Goal: Task Accomplishment & Management: Manage account settings

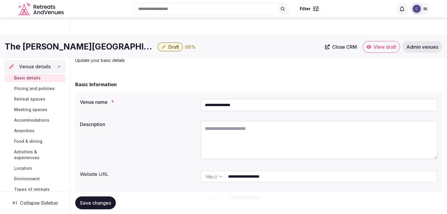
scroll to position [725, 0]
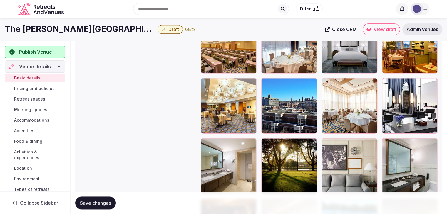
click at [43, 88] on span "Pricing and policies" at bounding box center [34, 89] width 41 height 6
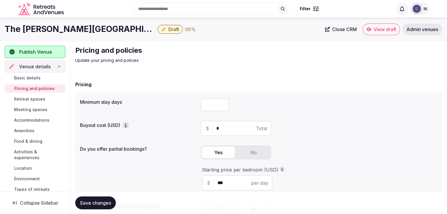
click at [209, 108] on input "number" at bounding box center [215, 105] width 28 height 13
type input "*"
click at [97, 201] on span "Save changes" at bounding box center [95, 203] width 31 height 6
drag, startPoint x: 30, startPoint y: 99, endPoint x: 33, endPoint y: 103, distance: 5.1
click at [30, 99] on span "Retreat spaces" at bounding box center [29, 99] width 31 height 6
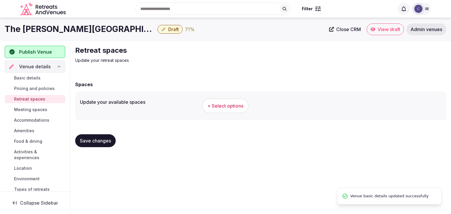
click at [56, 23] on div "Search Popular Destinations [GEOGRAPHIC_DATA], [GEOGRAPHIC_DATA] [GEOGRAPHIC_DA…" at bounding box center [225, 9] width 411 height 30
click at [55, 29] on h1 "The [PERSON_NAME][GEOGRAPHIC_DATA]" at bounding box center [80, 28] width 150 height 11
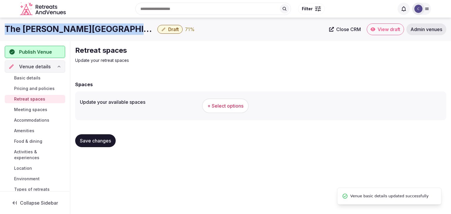
click at [55, 29] on h1 "The [PERSON_NAME][GEOGRAPHIC_DATA]" at bounding box center [80, 28] width 150 height 11
copy div "The [PERSON_NAME][GEOGRAPHIC_DATA]"
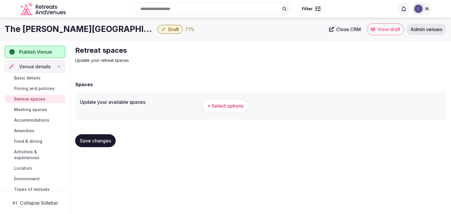
click at [236, 97] on div "+ Select options" at bounding box center [322, 105] width 240 height 19
click at [231, 110] on button "+ Select options" at bounding box center [225, 106] width 47 height 15
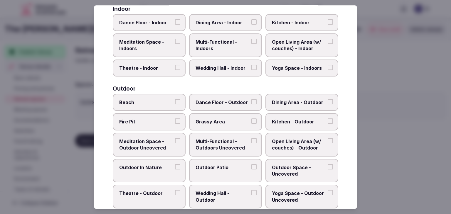
scroll to position [265, 0]
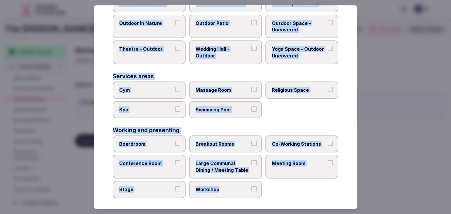
drag, startPoint x: 112, startPoint y: 39, endPoint x: 241, endPoint y: 196, distance: 203.1
click at [241, 196] on div "Select your retreat spaces Choose all applicable retreat spaces offered. Covere…" at bounding box center [225, 107] width 263 height 204
copy div "Choose all applicable retreat spaces offered. Covered outdoor spaces Meditation…"
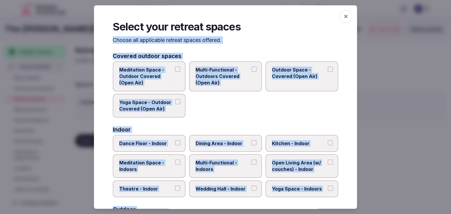
scroll to position [88, 0]
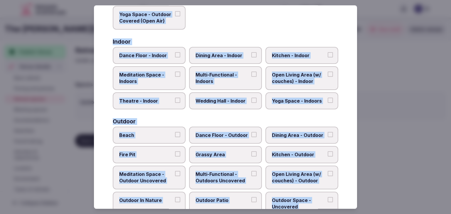
click at [214, 81] on span "Multi-Functional - Indoors" at bounding box center [223, 78] width 54 height 13
click at [251, 77] on button "Multi-Functional - Indoors" at bounding box center [253, 74] width 5 height 5
click at [214, 100] on span "Wedding Hall - Indoor" at bounding box center [223, 101] width 54 height 6
click at [251, 100] on button "Wedding Hall - Indoor" at bounding box center [253, 100] width 5 height 5
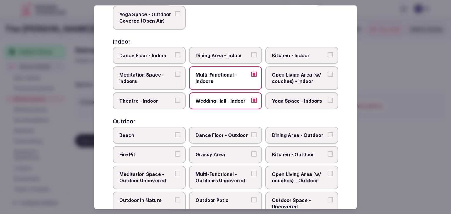
click at [220, 53] on span "Dining Area - Indoor" at bounding box center [223, 55] width 54 height 6
click at [251, 53] on button "Dining Area - Indoor" at bounding box center [253, 54] width 5 height 5
click at [168, 61] on label "Dance Floor - Indoor" at bounding box center [149, 55] width 73 height 17
click at [175, 58] on button "Dance Floor - Indoor" at bounding box center [177, 54] width 5 height 5
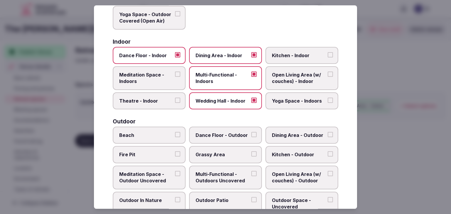
drag, startPoint x: 165, startPoint y: 77, endPoint x: 164, endPoint y: 80, distance: 3.1
click at [164, 78] on span "Meditation Space - Indoors" at bounding box center [146, 78] width 54 height 13
drag, startPoint x: 163, startPoint y: 101, endPoint x: 210, endPoint y: 100, distance: 47.0
click at [164, 101] on span "Theatre - Indoor" at bounding box center [146, 101] width 54 height 6
click at [175, 101] on button "Theatre - Indoor" at bounding box center [177, 100] width 5 height 5
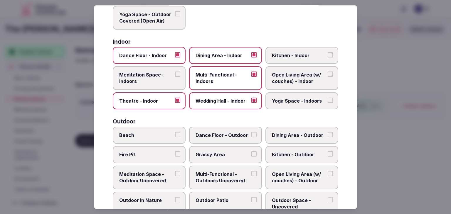
click at [287, 98] on span "Yoga Space - Indoors" at bounding box center [299, 101] width 54 height 6
click at [328, 98] on button "Yoga Space - Indoors" at bounding box center [330, 100] width 5 height 5
drag, startPoint x: 276, startPoint y: 73, endPoint x: 148, endPoint y: 73, distance: 128.0
click at [276, 73] on span "Open Living Area (w/ couches) - Indoor" at bounding box center [299, 78] width 54 height 13
click at [328, 73] on button "Open Living Area (w/ couches) - Indoor" at bounding box center [330, 74] width 5 height 5
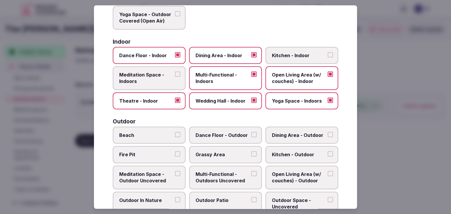
click at [144, 73] on span "Meditation Space - Indoors" at bounding box center [146, 78] width 54 height 13
click at [175, 73] on button "Meditation Space - Indoors" at bounding box center [177, 74] width 5 height 5
click at [295, 102] on span "Yoga Space - Indoors" at bounding box center [299, 101] width 54 height 6
click at [328, 102] on button "Yoga Space - Indoors" at bounding box center [330, 100] width 5 height 5
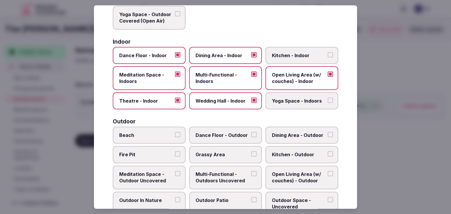
click at [153, 98] on span "Theatre - Indoor" at bounding box center [146, 101] width 54 height 6
click at [175, 98] on button "Theatre - Indoor" at bounding box center [177, 100] width 5 height 5
click at [141, 53] on span "Dance Floor - Indoor" at bounding box center [146, 55] width 54 height 6
click at [175, 53] on button "Dance Floor - Indoor" at bounding box center [177, 54] width 5 height 5
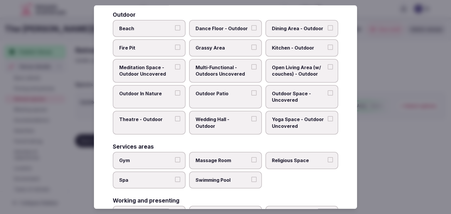
scroll to position [205, 0]
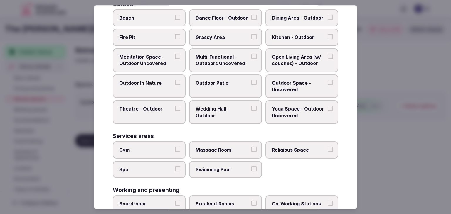
click at [228, 58] on span "Multi-Functional - Outdoors Uncovered" at bounding box center [223, 60] width 54 height 13
click at [251, 58] on button "Multi-Functional - Outdoors Uncovered" at bounding box center [253, 56] width 5 height 5
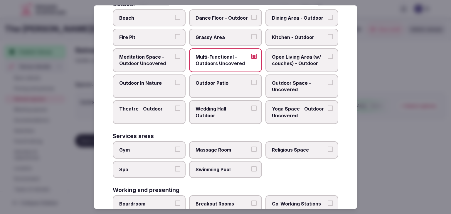
click at [228, 84] on span "Outdoor Patio" at bounding box center [223, 83] width 54 height 6
click at [251, 84] on button "Outdoor Patio" at bounding box center [253, 82] width 5 height 5
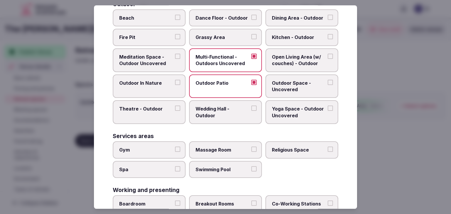
click at [301, 80] on span "Outdoor Space - Uncovered" at bounding box center [299, 86] width 54 height 13
click at [328, 80] on button "Outdoor Space - Uncovered" at bounding box center [330, 82] width 5 height 5
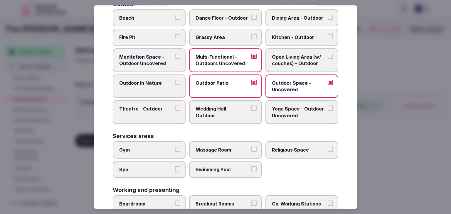
click at [285, 20] on label "Dining Area - Outdoor" at bounding box center [301, 17] width 73 height 17
click at [328, 20] on button "Dining Area - Outdoor" at bounding box center [330, 17] width 5 height 5
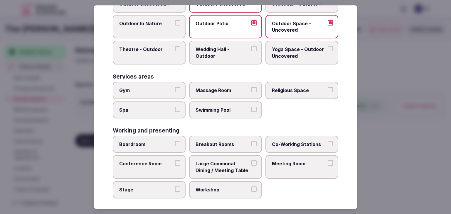
scroll to position [265, 0]
click at [146, 82] on label "Gym" at bounding box center [149, 90] width 73 height 17
click at [175, 87] on button "Gym" at bounding box center [177, 89] width 5 height 5
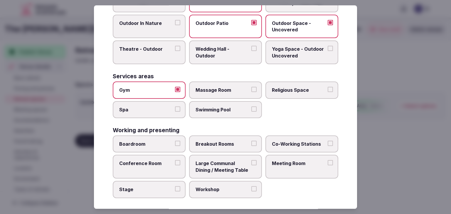
click at [151, 111] on label "Spa" at bounding box center [149, 109] width 73 height 17
click at [175, 111] on button "Spa" at bounding box center [177, 109] width 5 height 5
click at [213, 107] on span "Swimming Pool" at bounding box center [223, 110] width 54 height 6
click at [251, 107] on button "Swimming Pool" at bounding box center [253, 109] width 5 height 5
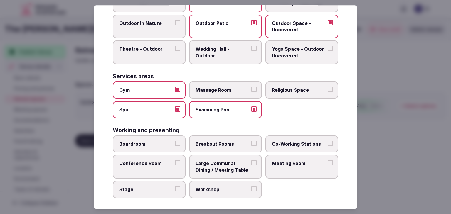
click at [213, 82] on label "Massage Room" at bounding box center [225, 90] width 73 height 17
click at [251, 87] on button "Massage Room" at bounding box center [253, 89] width 5 height 5
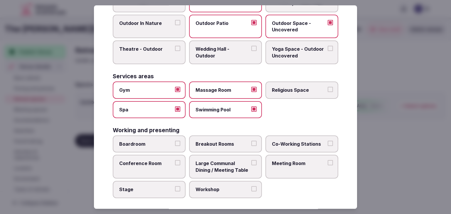
click at [280, 163] on span "Meeting Room" at bounding box center [299, 164] width 54 height 6
click at [328, 163] on button "Meeting Room" at bounding box center [330, 163] width 5 height 5
click at [149, 161] on span "Conference Room" at bounding box center [146, 164] width 54 height 6
click at [175, 161] on button "Conference Room" at bounding box center [177, 163] width 5 height 5
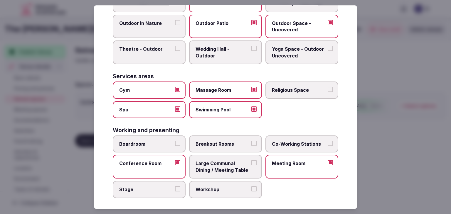
click at [155, 145] on label "Boardroom" at bounding box center [149, 144] width 73 height 17
click at [175, 145] on button "Boardroom" at bounding box center [177, 143] width 5 height 5
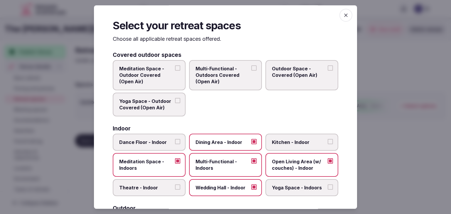
scroll to position [0, 0]
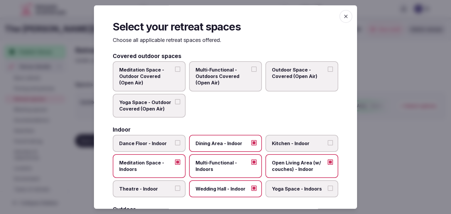
click at [344, 16] on icon "button" at bounding box center [346, 17] width 4 height 4
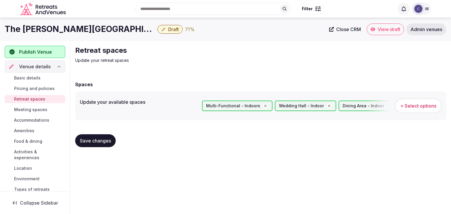
drag, startPoint x: 97, startPoint y: 139, endPoint x: 54, endPoint y: 137, distance: 43.2
click at [96, 140] on span "Save changes" at bounding box center [95, 141] width 31 height 6
click at [30, 110] on span "Meeting spaces" at bounding box center [30, 110] width 33 height 6
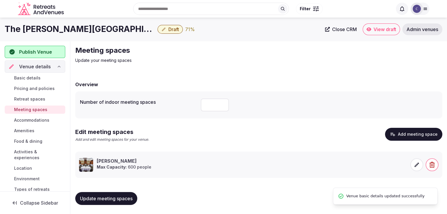
click at [29, 120] on span "Accommodations" at bounding box center [31, 120] width 35 height 6
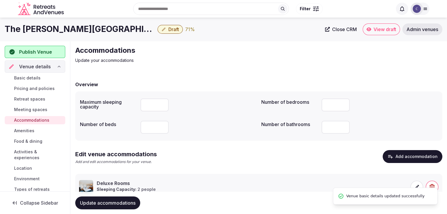
click at [28, 131] on span "Amenities" at bounding box center [24, 131] width 20 height 6
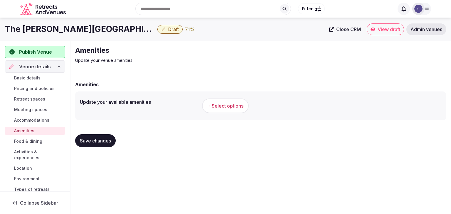
click at [223, 106] on span "+ Select options" at bounding box center [225, 106] width 36 height 6
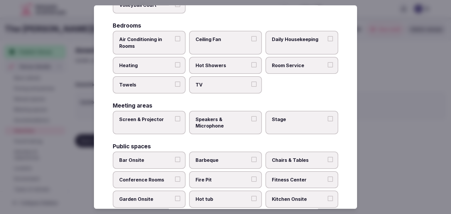
scroll to position [316, 0]
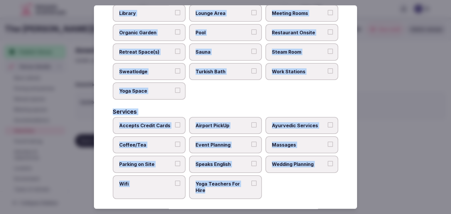
drag, startPoint x: 114, startPoint y: 40, endPoint x: 267, endPoint y: 201, distance: 222.6
click at [267, 201] on div "Select your venue amenities Choose all applicable amenities offered. Activities…" at bounding box center [225, 107] width 263 height 204
copy div "Choose all applicable amenities offered. Activities Bicycles Camping Allowed On…"
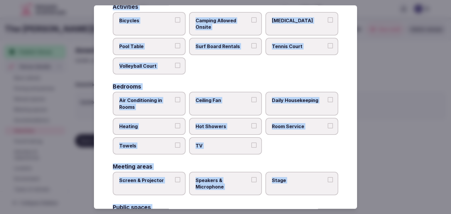
scroll to position [23, 0]
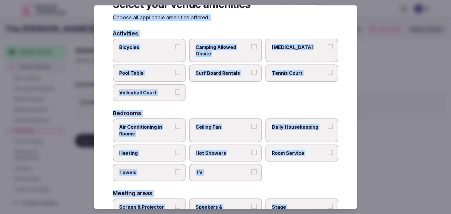
click at [148, 127] on span "Air Conditioning in Rooms" at bounding box center [146, 130] width 54 height 13
click at [175, 127] on button "Air Conditioning in Rooms" at bounding box center [177, 126] width 5 height 5
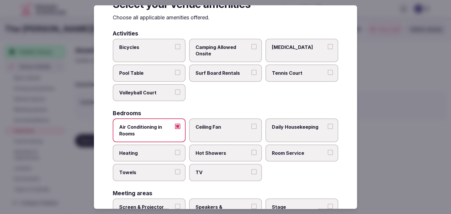
click at [149, 154] on span "Heating" at bounding box center [146, 153] width 54 height 6
click at [175, 154] on button "Heating" at bounding box center [177, 152] width 5 height 5
click at [224, 156] on label "Hot Showers" at bounding box center [225, 153] width 73 height 17
click at [251, 155] on button "Hot Showers" at bounding box center [253, 152] width 5 height 5
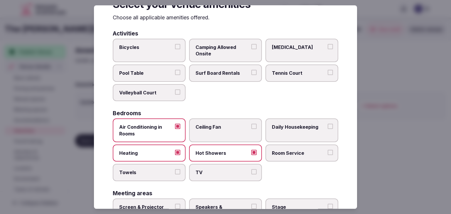
click at [286, 152] on span "Room Service" at bounding box center [299, 153] width 54 height 6
click at [328, 152] on button "Room Service" at bounding box center [330, 152] width 5 height 5
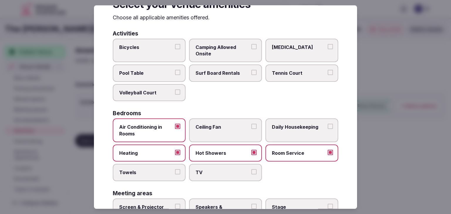
click at [225, 170] on span "TV" at bounding box center [223, 173] width 54 height 6
click at [251, 170] on button "TV" at bounding box center [253, 172] width 5 height 5
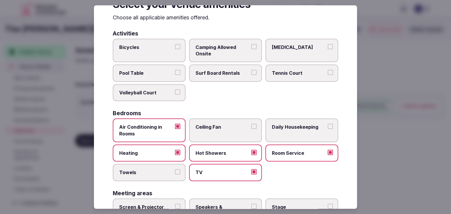
click at [166, 170] on span "Towels" at bounding box center [146, 173] width 54 height 6
click at [175, 170] on button "Towels" at bounding box center [177, 172] width 5 height 5
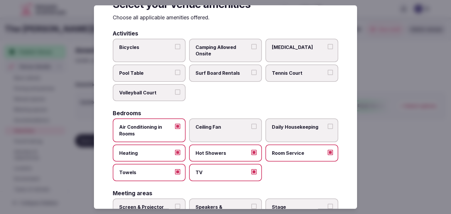
scroll to position [81, 0]
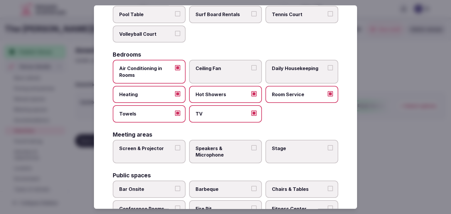
click at [297, 95] on span "Room Service" at bounding box center [299, 94] width 54 height 6
click at [328, 95] on button "Room Service" at bounding box center [330, 93] width 5 height 5
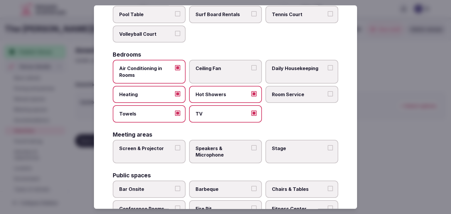
click at [295, 65] on span "Daily Housekeeping" at bounding box center [299, 68] width 54 height 6
click at [328, 65] on button "Daily Housekeeping" at bounding box center [330, 67] width 5 height 5
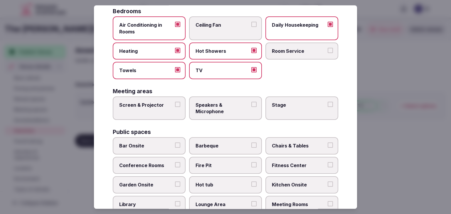
scroll to position [140, 0]
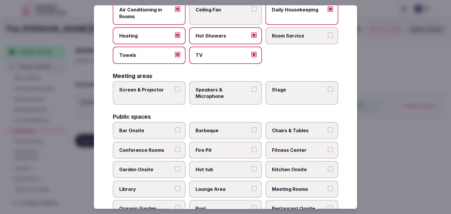
click at [163, 88] on span "Screen & Projector" at bounding box center [146, 90] width 54 height 6
click at [175, 88] on button "Screen & Projector" at bounding box center [177, 89] width 5 height 5
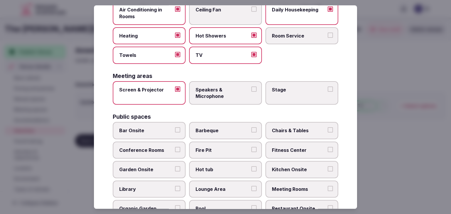
click at [223, 95] on span "Speakers & Microphone" at bounding box center [223, 93] width 54 height 13
click at [251, 92] on button "Speakers & Microphone" at bounding box center [253, 89] width 5 height 5
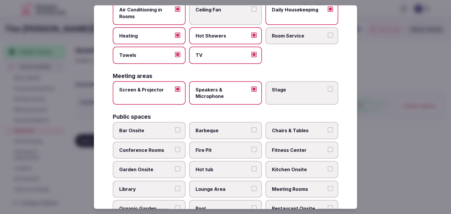
scroll to position [199, 0]
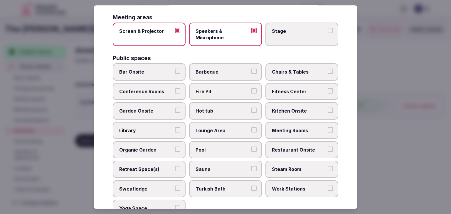
click at [155, 71] on span "Bar Onsite" at bounding box center [146, 72] width 54 height 6
click at [175, 71] on button "Bar Onsite" at bounding box center [177, 71] width 5 height 5
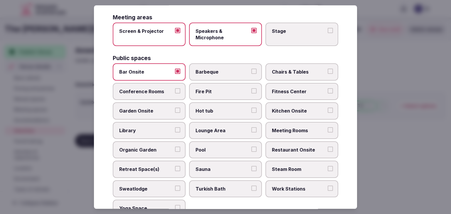
click at [288, 64] on label "Chairs & Tables" at bounding box center [301, 72] width 73 height 17
click at [328, 69] on button "Chairs & Tables" at bounding box center [330, 71] width 5 height 5
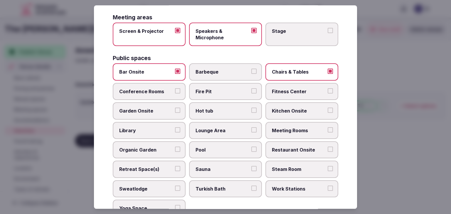
drag, startPoint x: 144, startPoint y: 91, endPoint x: 151, endPoint y: 91, distance: 7.6
click at [144, 91] on span "Conference Rooms" at bounding box center [146, 91] width 54 height 6
click at [175, 91] on button "Conference Rooms" at bounding box center [177, 90] width 5 height 5
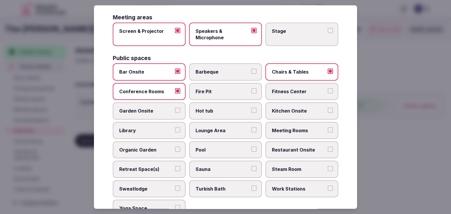
click at [304, 85] on label "Fitness Center" at bounding box center [301, 91] width 73 height 17
click at [328, 88] on button "Fitness Center" at bounding box center [330, 90] width 5 height 5
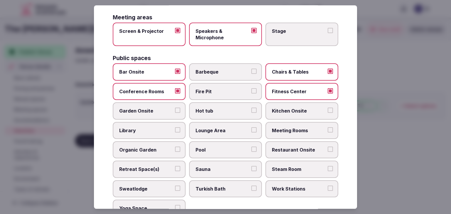
drag, startPoint x: 298, startPoint y: 128, endPoint x: 297, endPoint y: 132, distance: 3.3
click at [298, 128] on span "Meeting Rooms" at bounding box center [299, 130] width 54 height 6
click at [328, 128] on button "Meeting Rooms" at bounding box center [330, 129] width 5 height 5
click at [296, 144] on label "Restaurant Onsite" at bounding box center [301, 150] width 73 height 17
click at [328, 147] on button "Restaurant Onsite" at bounding box center [330, 149] width 5 height 5
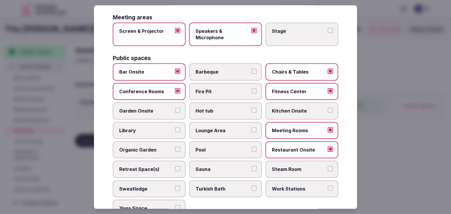
click at [240, 129] on span "Lounge Area" at bounding box center [223, 130] width 54 height 6
click at [251, 129] on button "Lounge Area" at bounding box center [253, 129] width 5 height 5
click at [235, 147] on span "Pool" at bounding box center [223, 150] width 54 height 6
click at [251, 147] on button "Pool" at bounding box center [253, 149] width 5 height 5
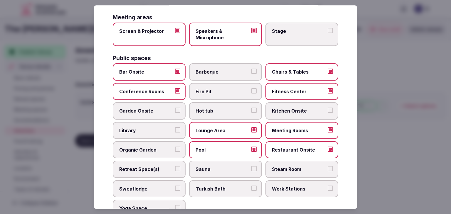
click at [291, 108] on span "Kitchen Onsite" at bounding box center [299, 111] width 54 height 6
click at [328, 108] on button "Kitchen Onsite" at bounding box center [330, 110] width 5 height 5
click at [164, 130] on span "Library" at bounding box center [146, 130] width 54 height 6
click at [175, 130] on button "Library" at bounding box center [177, 129] width 5 height 5
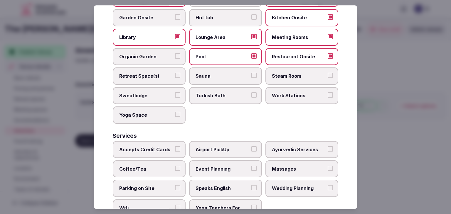
scroll to position [316, 0]
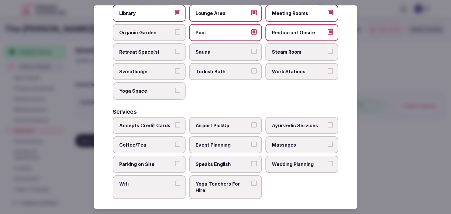
click at [160, 122] on span "Accepts Credit Cards" at bounding box center [146, 125] width 54 height 6
click at [175, 122] on button "Accepts Credit Cards" at bounding box center [177, 124] width 5 height 5
click at [215, 142] on span "Event Planning" at bounding box center [223, 145] width 54 height 6
click at [251, 142] on button "Event Planning" at bounding box center [253, 144] width 5 height 5
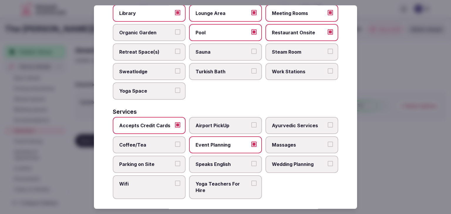
click at [277, 137] on label "Massages" at bounding box center [301, 145] width 73 height 17
click at [328, 142] on button "Massages" at bounding box center [330, 144] width 5 height 5
click at [135, 161] on span "Parking on Site" at bounding box center [146, 164] width 54 height 6
click at [175, 161] on button "Parking on Site" at bounding box center [177, 163] width 5 height 5
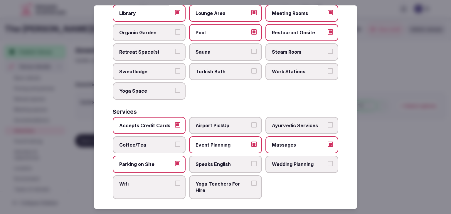
click at [141, 183] on label "Wifi" at bounding box center [149, 188] width 73 height 24
click at [175, 183] on button "Wifi" at bounding box center [177, 183] width 5 height 5
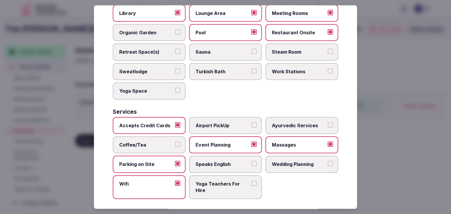
click at [218, 161] on span "Speaks English" at bounding box center [223, 164] width 54 height 6
click at [251, 161] on button "Speaks English" at bounding box center [253, 163] width 5 height 5
click at [281, 162] on span "Wedding Planning" at bounding box center [299, 164] width 54 height 6
click at [328, 162] on button "Wedding Planning" at bounding box center [330, 163] width 5 height 5
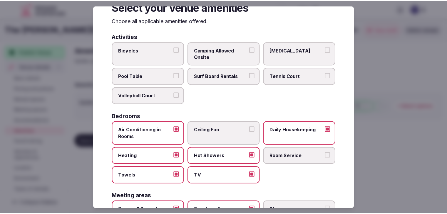
scroll to position [0, 0]
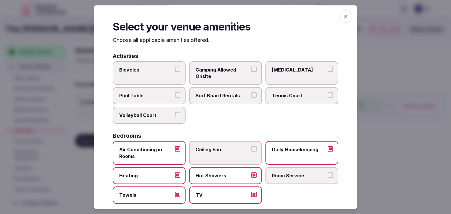
click at [343, 16] on icon "button" at bounding box center [346, 17] width 6 height 6
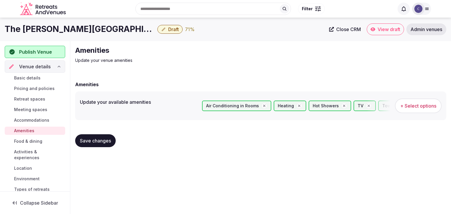
click at [104, 137] on button "Save changes" at bounding box center [95, 140] width 41 height 13
click at [29, 141] on span "Food & dining" at bounding box center [28, 142] width 28 height 6
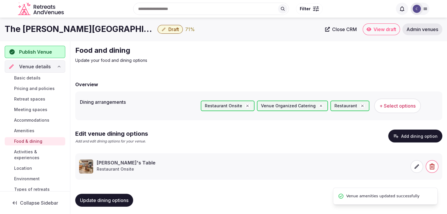
click at [32, 153] on span "Activities & experiences" at bounding box center [38, 155] width 49 height 12
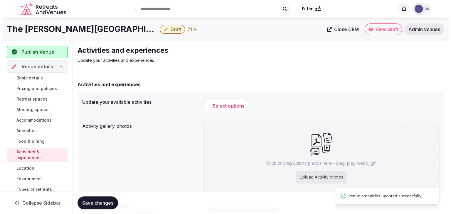
scroll to position [29, 0]
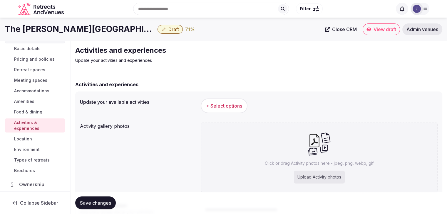
click at [228, 106] on span "+ Select options" at bounding box center [224, 106] width 36 height 6
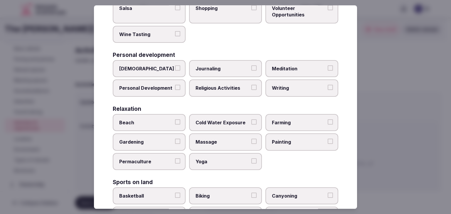
drag, startPoint x: 113, startPoint y: 40, endPoint x: 263, endPoint y: 213, distance: 228.3
click at [263, 213] on body "Search Popular Destinations [GEOGRAPHIC_DATA], [GEOGRAPHIC_DATA] [GEOGRAPHIC_DA…" at bounding box center [223, 143] width 447 height 286
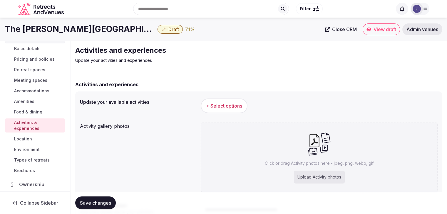
drag, startPoint x: 263, startPoint y: 213, endPoint x: 252, endPoint y: 191, distance: 24.4
click at [225, 103] on span "+ Select options" at bounding box center [224, 106] width 36 height 6
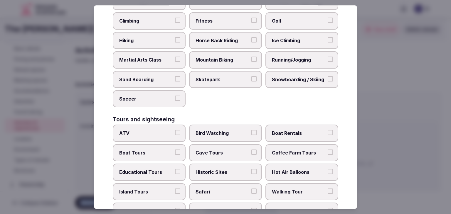
scroll to position [441, 0]
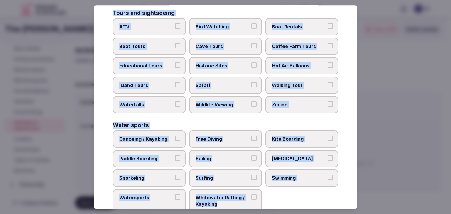
drag, startPoint x: 111, startPoint y: 41, endPoint x: 262, endPoint y: 199, distance: 219.0
click at [268, 201] on div "Select your activities Choose all applicable activities offered. Culture Dancin…" at bounding box center [225, 107] width 263 height 204
copy div "Choose all applicable activities offered. Culture Dancing Food and Culinary Cla…"
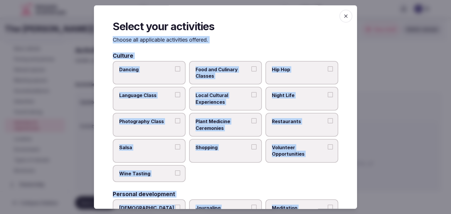
scroll to position [0, 0]
click at [233, 103] on span "Local Cultural Experiences" at bounding box center [223, 99] width 54 height 13
click at [251, 98] on button "Local Cultural Experiences" at bounding box center [253, 95] width 5 height 5
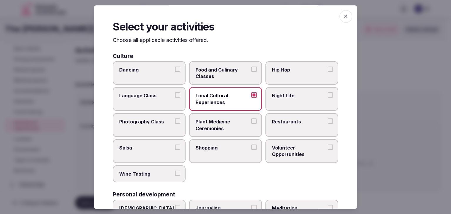
click at [291, 105] on label "Night Life" at bounding box center [301, 99] width 73 height 24
click at [328, 98] on button "Night Life" at bounding box center [330, 95] width 5 height 5
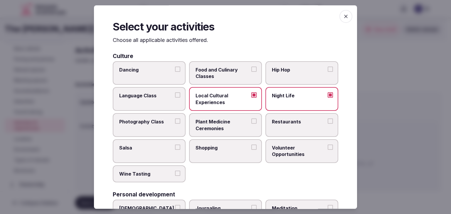
click at [291, 123] on span "Restaurants" at bounding box center [299, 122] width 54 height 6
click at [328, 123] on button "Restaurants" at bounding box center [330, 121] width 5 height 5
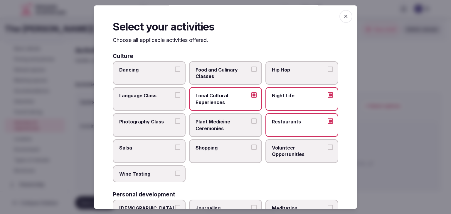
click at [215, 156] on label "Shopping" at bounding box center [225, 151] width 73 height 24
click at [251, 150] on button "Shopping" at bounding box center [253, 147] width 5 height 5
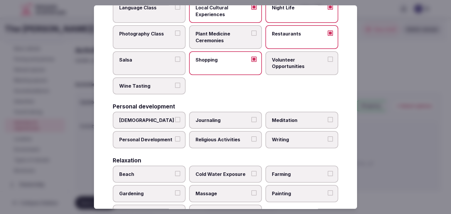
scroll to position [147, 0]
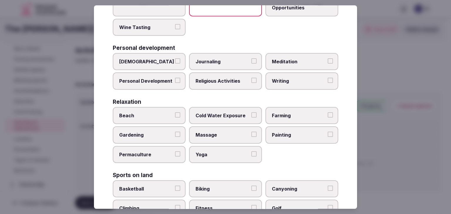
click at [147, 76] on label "Personal Development" at bounding box center [149, 81] width 73 height 17
click at [175, 78] on button "Personal Development" at bounding box center [177, 80] width 5 height 5
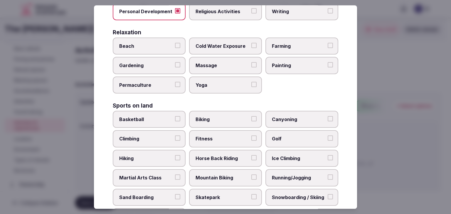
scroll to position [235, 0]
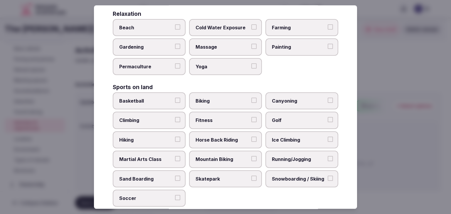
click at [203, 70] on label "Yoga" at bounding box center [225, 66] width 73 height 17
click at [251, 69] on button "Yoga" at bounding box center [253, 65] width 5 height 5
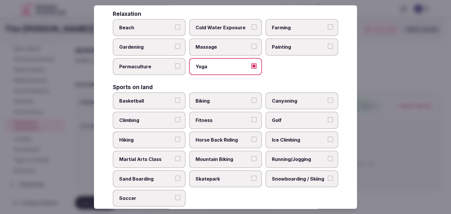
scroll to position [264, 0]
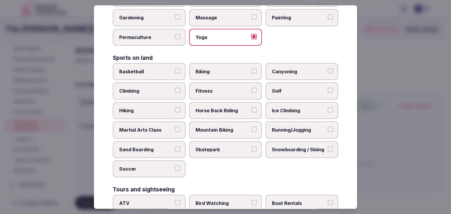
click at [212, 92] on label "Fitness" at bounding box center [225, 91] width 73 height 17
click at [251, 92] on button "Fitness" at bounding box center [253, 90] width 5 height 5
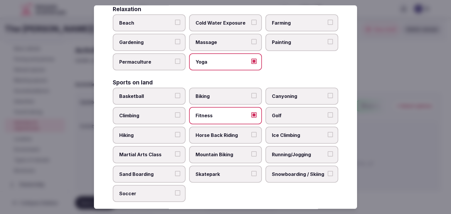
scroll to position [205, 0]
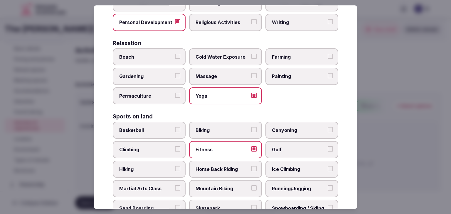
click at [214, 77] on span "Massage" at bounding box center [223, 76] width 54 height 6
click at [251, 77] on button "Massage" at bounding box center [253, 75] width 5 height 5
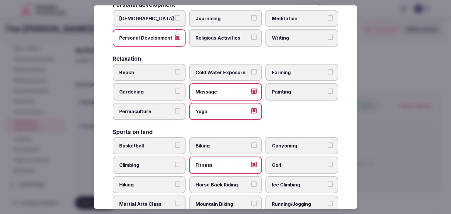
scroll to position [176, 0]
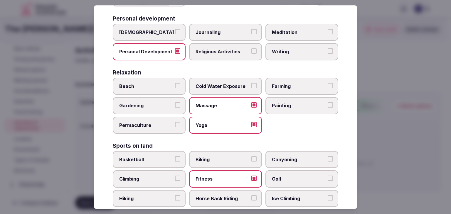
click at [292, 26] on label "Meditation" at bounding box center [301, 32] width 73 height 17
click at [328, 29] on button "Meditation" at bounding box center [330, 31] width 5 height 5
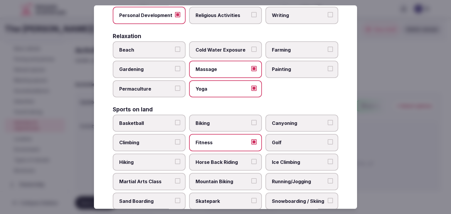
scroll to position [235, 0]
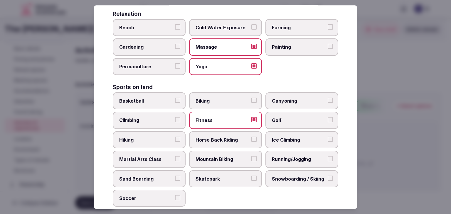
click at [222, 103] on label "Biking" at bounding box center [225, 100] width 73 height 17
click at [251, 103] on button "Biking" at bounding box center [253, 100] width 5 height 5
click at [287, 164] on label "Running/Jogging" at bounding box center [301, 159] width 73 height 17
click at [328, 161] on button "Running/Jogging" at bounding box center [330, 158] width 5 height 5
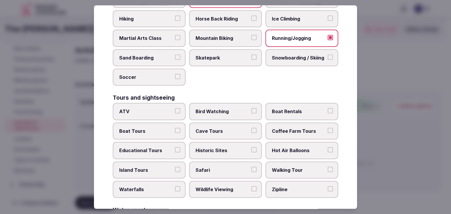
scroll to position [382, 0]
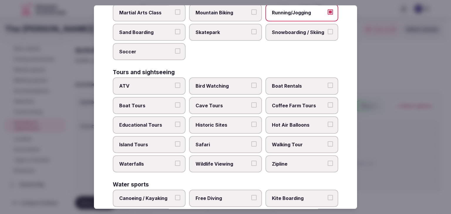
click at [230, 122] on span "Historic Sites" at bounding box center [223, 125] width 54 height 6
click at [251, 122] on button "Historic Sites" at bounding box center [253, 124] width 5 height 5
click at [268, 138] on label "Walking Tour" at bounding box center [301, 144] width 73 height 17
click at [328, 142] on button "Walking Tour" at bounding box center [330, 144] width 5 height 5
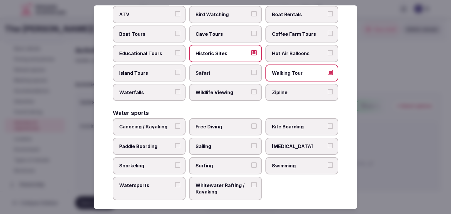
click at [287, 163] on span "Swimming" at bounding box center [299, 166] width 54 height 6
click at [328, 163] on button "Swimming" at bounding box center [330, 165] width 5 height 5
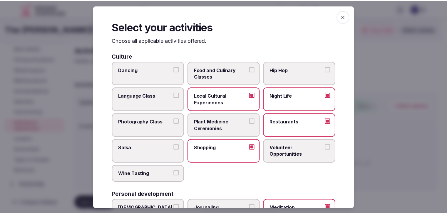
scroll to position [0, 0]
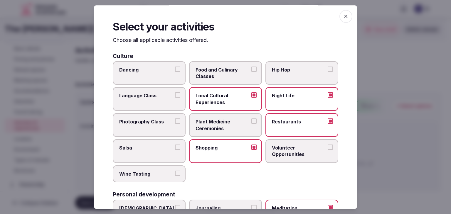
drag, startPoint x: 344, startPoint y: 17, endPoint x: 302, endPoint y: 70, distance: 67.5
click at [344, 17] on span "button" at bounding box center [345, 16] width 13 height 13
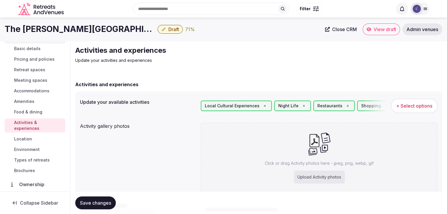
click at [311, 173] on div "Upload Activity photos" at bounding box center [319, 177] width 51 height 13
type input "**********"
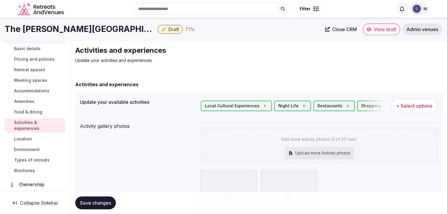
scroll to position [105, 0]
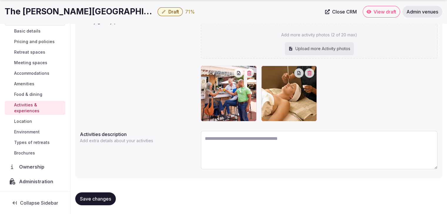
click at [90, 196] on span "Save changes" at bounding box center [95, 199] width 31 height 6
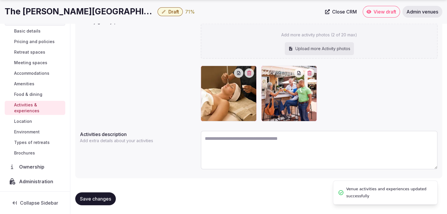
click at [28, 131] on span "Environment" at bounding box center [27, 132] width 26 height 6
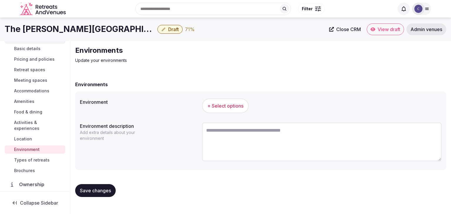
click at [229, 109] on span "+ Select options" at bounding box center [225, 106] width 36 height 6
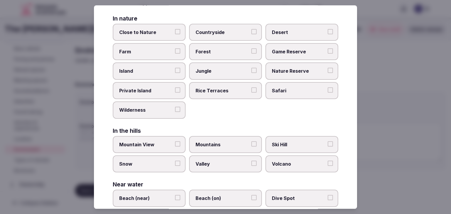
scroll to position [140, 0]
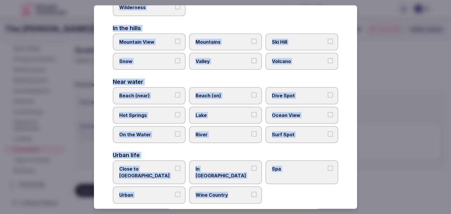
drag, startPoint x: 111, startPoint y: 42, endPoint x: 263, endPoint y: 198, distance: 218.0
click at [263, 198] on div "Select your environment Choose all applicable environments offered. In nature C…" at bounding box center [225, 107] width 263 height 204
copy div "Choose all applicable environments offered. In nature Close to [GEOGRAPHIC_DATA…"
click at [162, 169] on span "Close to [GEOGRAPHIC_DATA]" at bounding box center [146, 172] width 54 height 13
click at [175, 169] on button "Close to [GEOGRAPHIC_DATA]" at bounding box center [177, 168] width 5 height 5
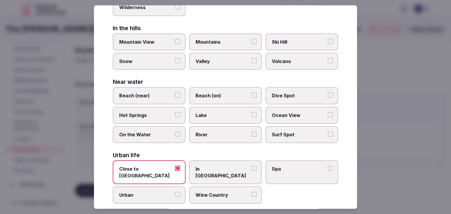
click at [168, 190] on label "Urban" at bounding box center [149, 195] width 73 height 17
click at [175, 192] on button "Urban" at bounding box center [177, 194] width 5 height 5
click at [209, 169] on span "In [GEOGRAPHIC_DATA]" at bounding box center [223, 172] width 54 height 13
click at [251, 169] on button "In [GEOGRAPHIC_DATA]" at bounding box center [253, 168] width 5 height 5
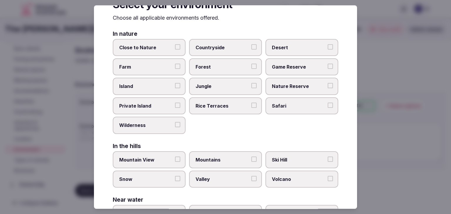
scroll to position [0, 0]
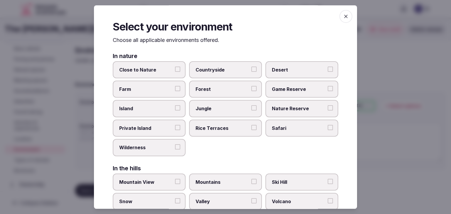
click at [344, 14] on icon "button" at bounding box center [346, 17] width 6 height 6
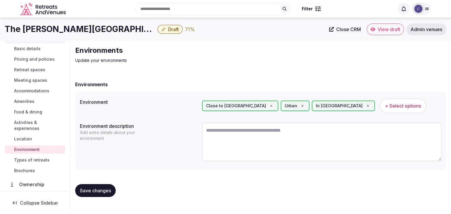
click at [106, 188] on span "Save changes" at bounding box center [95, 191] width 31 height 6
click at [90, 184] on button "Save changes" at bounding box center [95, 190] width 41 height 13
click at [102, 192] on div "Saving..." at bounding box center [89, 190] width 28 height 13
click at [41, 160] on span "Types of retreats" at bounding box center [32, 160] width 36 height 6
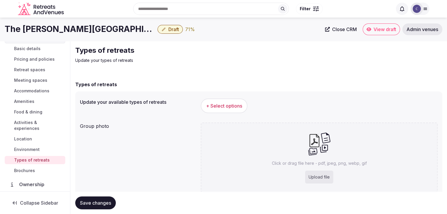
click at [223, 104] on span "+ Select options" at bounding box center [224, 106] width 36 height 6
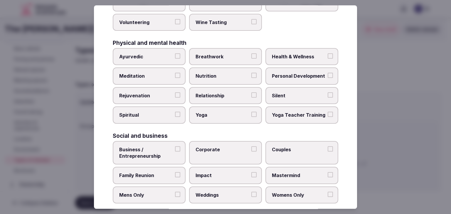
scroll to position [239, 0]
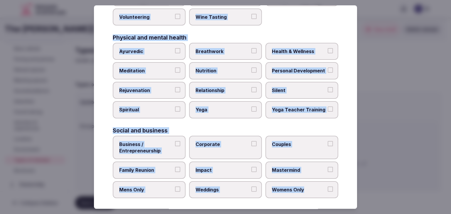
drag, startPoint x: 112, startPoint y: 39, endPoint x: 302, endPoint y: 194, distance: 245.6
click at [302, 194] on div "Select your types of retreats Choose all applicable types of retreats offered. …" at bounding box center [225, 107] width 263 height 204
copy div "Choose all applicable types of retreats offered. Active Adventure Cold Water Ex…"
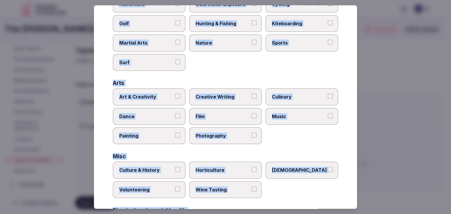
scroll to position [63, 0]
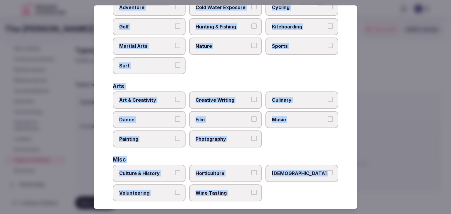
click at [160, 101] on span "Art & Creativity" at bounding box center [146, 100] width 54 height 6
click at [175, 101] on button "Art & Creativity" at bounding box center [177, 99] width 5 height 5
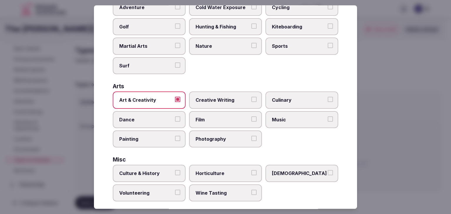
click at [157, 174] on span "Culture & History" at bounding box center [146, 174] width 54 height 6
click at [175, 174] on button "Culture & History" at bounding box center [177, 173] width 5 height 5
click at [157, 104] on label "Art & Creativity" at bounding box center [149, 100] width 73 height 17
click at [175, 102] on button "Art & Creativity" at bounding box center [177, 99] width 5 height 5
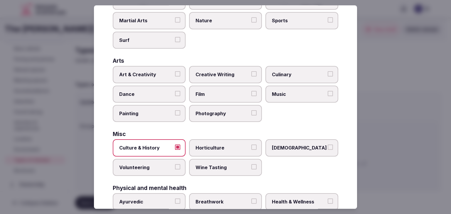
scroll to position [176, 0]
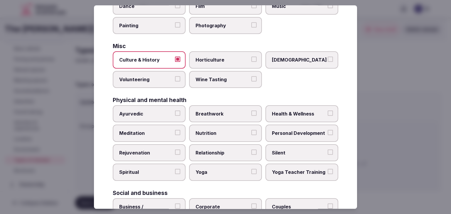
click at [292, 113] on span "Health & Wellness" at bounding box center [299, 114] width 54 height 6
click at [328, 113] on button "Health & Wellness" at bounding box center [330, 113] width 5 height 5
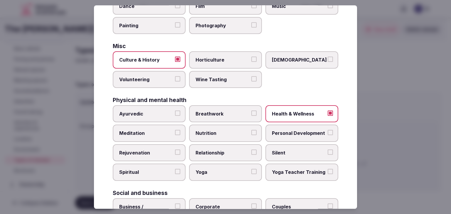
drag, startPoint x: 293, startPoint y: 126, endPoint x: 223, endPoint y: 127, distance: 70.2
click at [293, 127] on label "Personal Development" at bounding box center [301, 133] width 73 height 17
click at [328, 130] on button "Personal Development" at bounding box center [330, 132] width 5 height 5
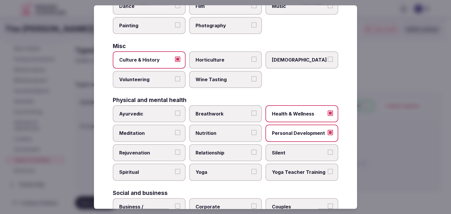
drag, startPoint x: 154, startPoint y: 127, endPoint x: 164, endPoint y: 154, distance: 28.3
click at [154, 127] on label "Meditation" at bounding box center [149, 133] width 73 height 17
click at [175, 130] on button "Meditation" at bounding box center [177, 132] width 5 height 5
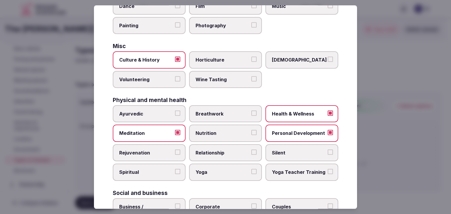
click at [164, 154] on span "Rejuvenation" at bounding box center [146, 153] width 54 height 6
click at [175, 154] on button "Rejuvenation" at bounding box center [177, 152] width 5 height 5
click at [155, 134] on span "Meditation" at bounding box center [146, 133] width 54 height 6
click at [175, 134] on button "Meditation" at bounding box center [177, 132] width 5 height 5
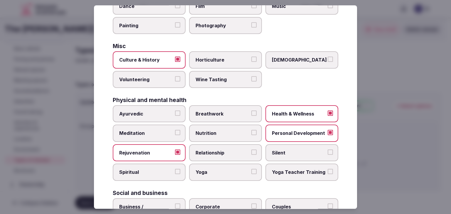
scroll to position [239, 0]
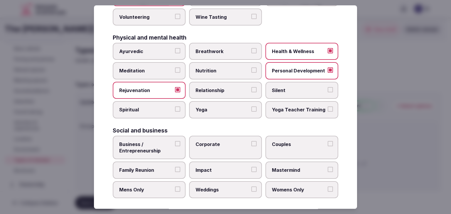
click at [216, 141] on span "Corporate" at bounding box center [223, 144] width 54 height 6
click at [251, 141] on button "Corporate" at bounding box center [253, 143] width 5 height 5
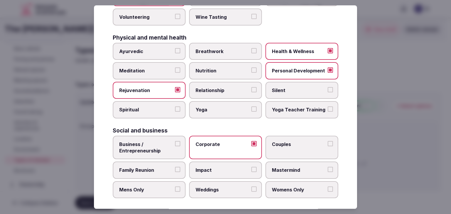
click at [214, 187] on span "Weddings" at bounding box center [223, 190] width 54 height 6
click at [251, 187] on button "Weddings" at bounding box center [253, 189] width 5 height 5
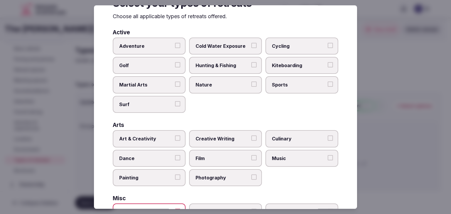
scroll to position [0, 0]
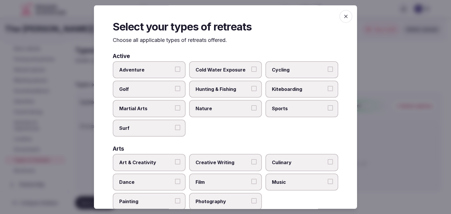
click at [346, 16] on span "button" at bounding box center [345, 16] width 13 height 13
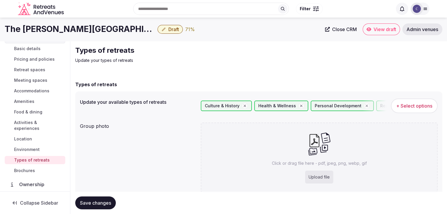
click at [320, 179] on div "Upload file" at bounding box center [319, 177] width 28 height 13
type input "**********"
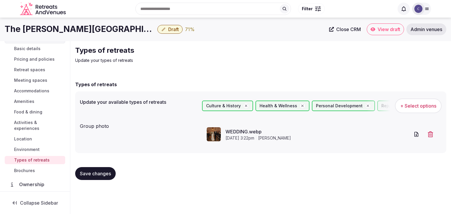
click at [105, 171] on span "Save changes" at bounding box center [95, 174] width 31 height 6
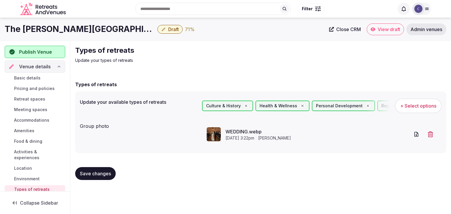
click at [36, 78] on span "Basic details" at bounding box center [27, 78] width 26 height 6
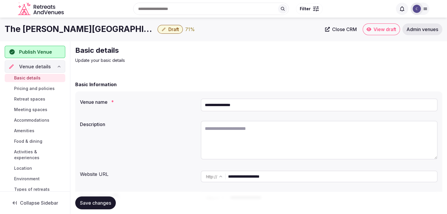
click at [250, 137] on textarea at bounding box center [319, 140] width 237 height 39
paste textarea "**********"
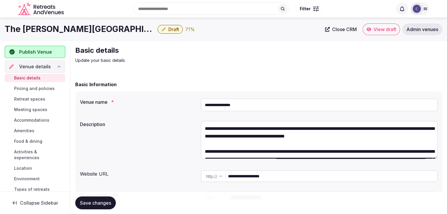
scroll to position [79, 0]
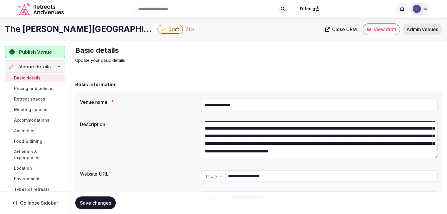
type textarea "**********"
click at [103, 207] on button "Save changes" at bounding box center [95, 203] width 41 height 13
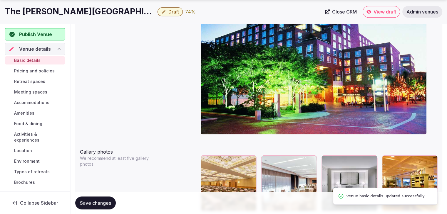
scroll to position [705, 0]
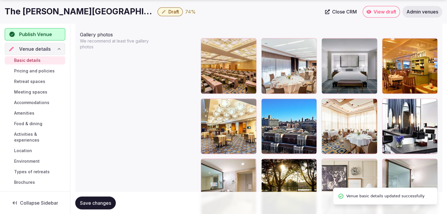
click at [109, 204] on span "Save changes" at bounding box center [95, 203] width 31 height 6
click at [31, 72] on span "Pricing and policies" at bounding box center [34, 71] width 41 height 6
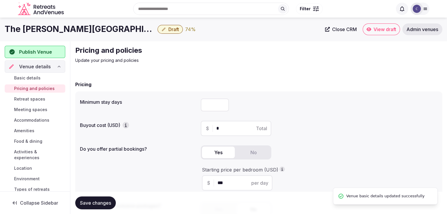
click at [35, 110] on span "Meeting spaces" at bounding box center [30, 110] width 33 height 6
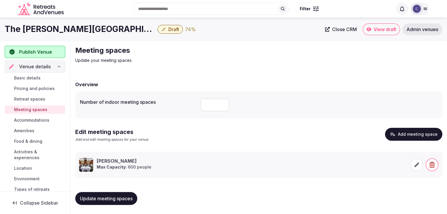
click at [38, 98] on span "Retreat spaces" at bounding box center [29, 99] width 31 height 6
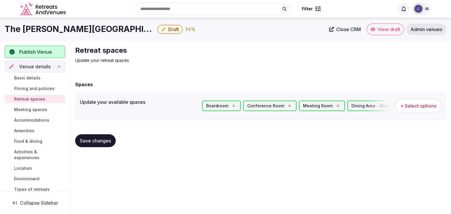
click at [38, 110] on span "Meeting spaces" at bounding box center [30, 110] width 33 height 6
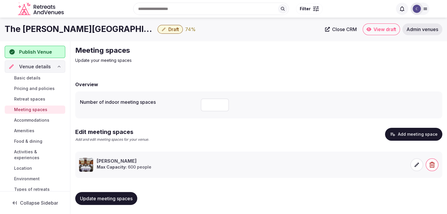
click at [57, 20] on div "Search Popular Destinations [GEOGRAPHIC_DATA], [GEOGRAPHIC_DATA] [GEOGRAPHIC_DA…" at bounding box center [223, 9] width 411 height 30
drag, startPoint x: 57, startPoint y: 20, endPoint x: 54, endPoint y: 28, distance: 8.1
click at [56, 21] on div "Search Popular Destinations [GEOGRAPHIC_DATA], [GEOGRAPHIC_DATA] [GEOGRAPHIC_DA…" at bounding box center [223, 9] width 411 height 30
click at [54, 30] on h1 "The [PERSON_NAME][GEOGRAPHIC_DATA]" at bounding box center [80, 28] width 150 height 11
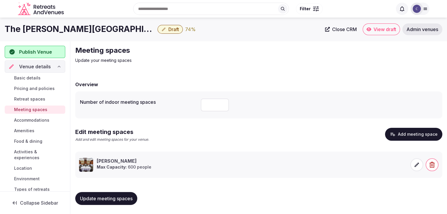
click at [54, 30] on h1 "The [PERSON_NAME][GEOGRAPHIC_DATA]" at bounding box center [80, 28] width 150 height 11
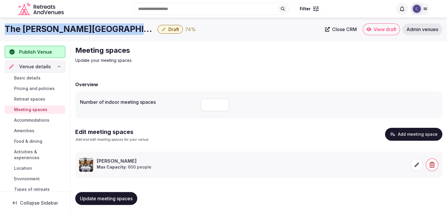
click at [54, 30] on h1 "The [PERSON_NAME][GEOGRAPHIC_DATA]" at bounding box center [80, 28] width 150 height 11
copy div "The [PERSON_NAME][GEOGRAPHIC_DATA]"
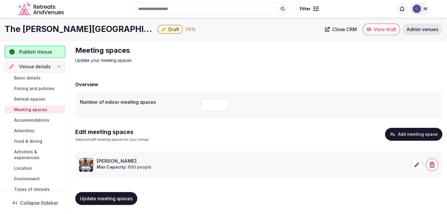
click at [213, 107] on input "number" at bounding box center [215, 105] width 28 height 13
type input "**"
click at [117, 202] on button "Update meeting spaces" at bounding box center [106, 198] width 62 height 13
click at [168, 28] on span "Draft" at bounding box center [173, 29] width 11 height 6
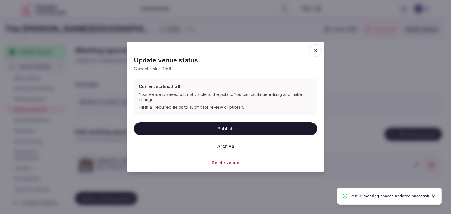
drag, startPoint x: 223, startPoint y: 130, endPoint x: 233, endPoint y: 142, distance: 15.6
click at [224, 131] on button "Publish" at bounding box center [225, 128] width 183 height 13
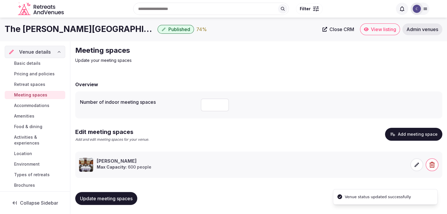
click at [38, 106] on span "Accommodations" at bounding box center [31, 106] width 35 height 6
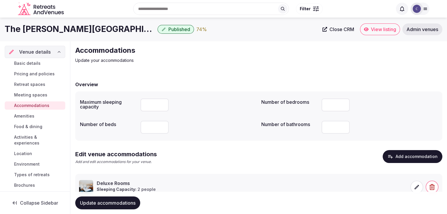
click at [36, 115] on link "Amenities" at bounding box center [35, 116] width 60 height 8
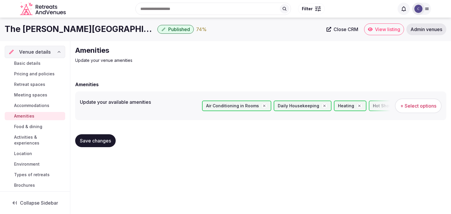
click at [36, 125] on span "Food & dining" at bounding box center [28, 127] width 28 height 6
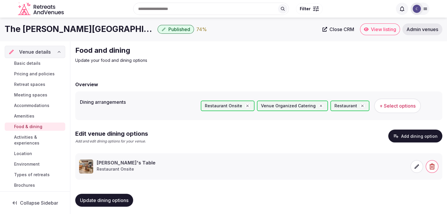
click at [36, 138] on span "Activities & experiences" at bounding box center [38, 140] width 49 height 12
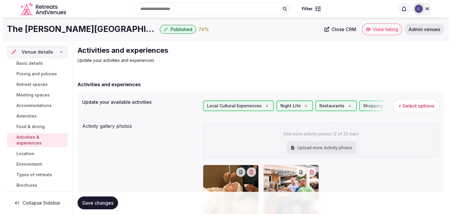
scroll to position [59, 0]
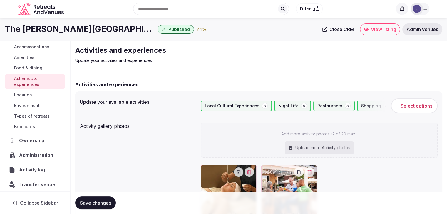
click at [29, 96] on span "Location" at bounding box center [23, 95] width 18 height 6
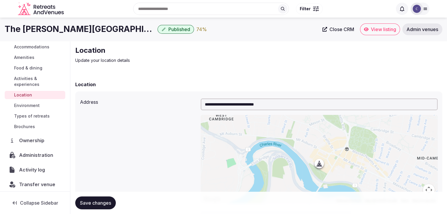
click at [28, 106] on span "Environment" at bounding box center [27, 106] width 26 height 6
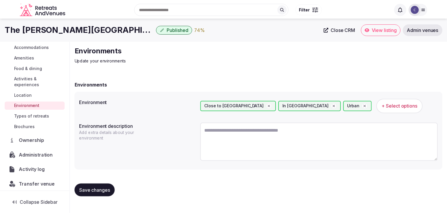
scroll to position [62, 0]
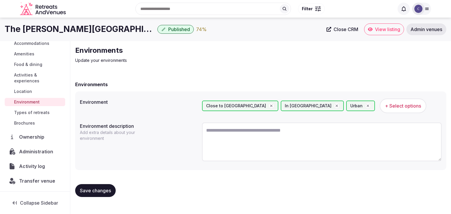
click at [34, 112] on span "Types of retreats" at bounding box center [32, 113] width 36 height 6
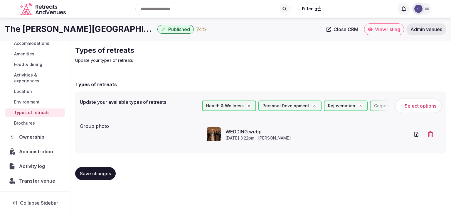
click at [35, 124] on link "Brochures" at bounding box center [35, 123] width 60 height 8
